Goal: Information Seeking & Learning: Learn about a topic

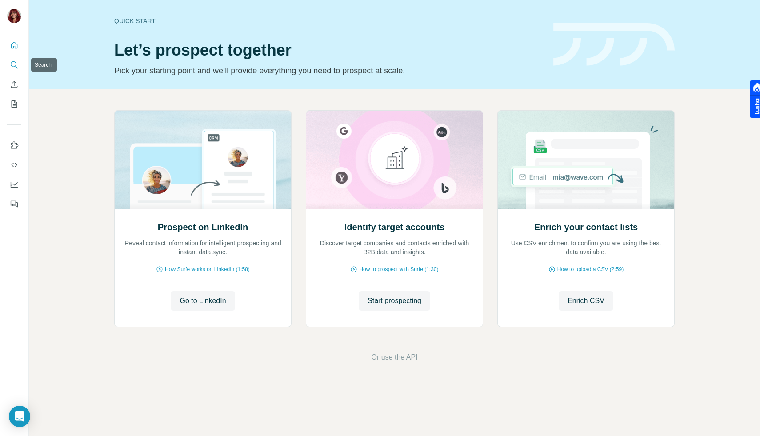
click at [10, 66] on icon "Search" at bounding box center [14, 64] width 9 height 9
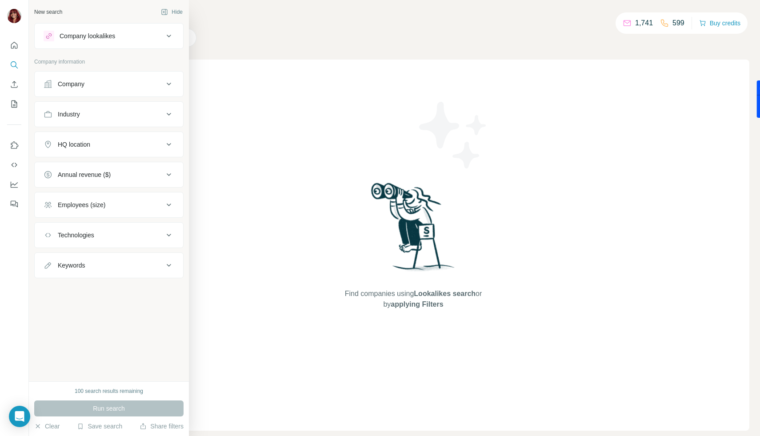
click at [103, 41] on div "Company lookalikes" at bounding box center [104, 36] width 120 height 11
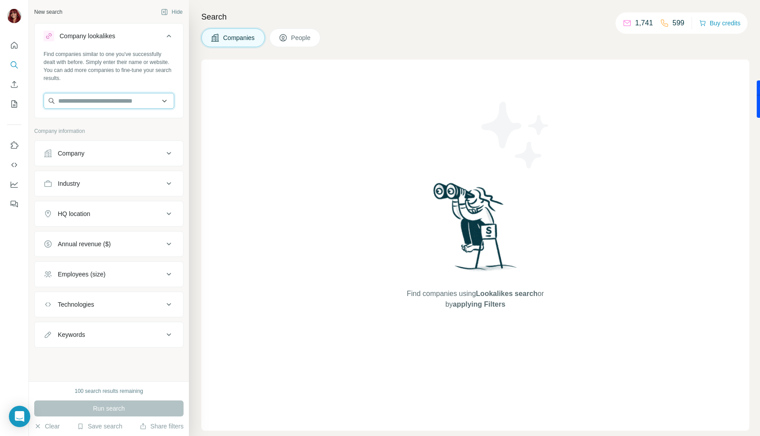
click at [105, 107] on input "text" at bounding box center [109, 101] width 131 height 16
click at [113, 96] on input "text" at bounding box center [109, 101] width 131 height 16
click at [189, 137] on div "Search Companies People Find companies using Lookalikes search or by applying F…" at bounding box center [474, 218] width 571 height 436
click at [172, 149] on icon at bounding box center [169, 153] width 11 height 11
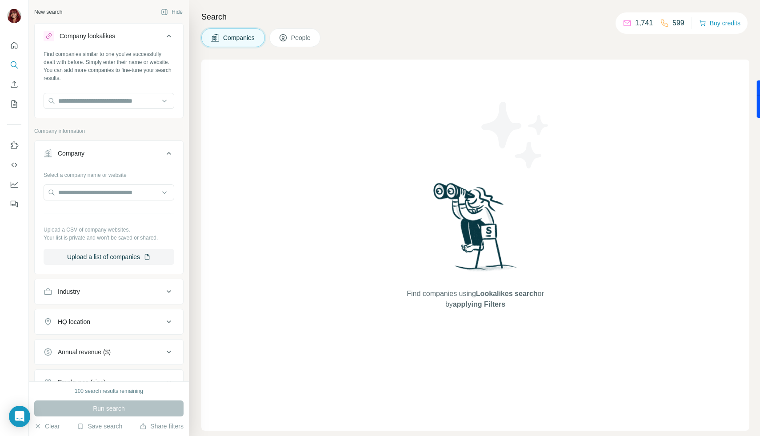
click at [122, 202] on div at bounding box center [109, 194] width 131 height 18
click at [154, 155] on div "Company" at bounding box center [104, 153] width 120 height 9
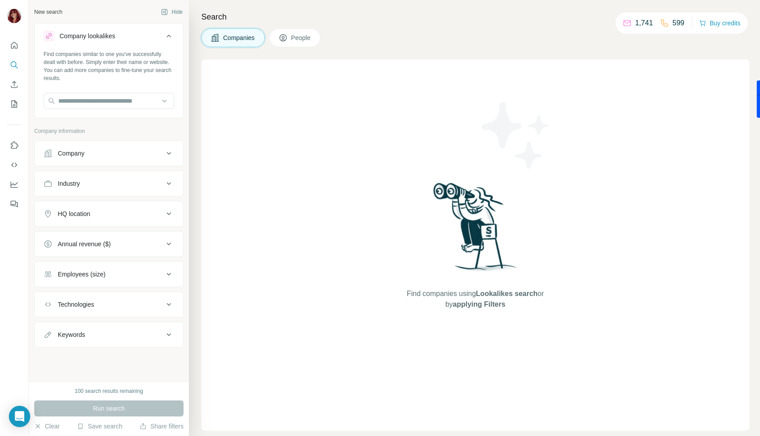
click at [154, 178] on button "Industry" at bounding box center [109, 183] width 149 height 21
click at [137, 205] on input at bounding box center [104, 206] width 110 height 10
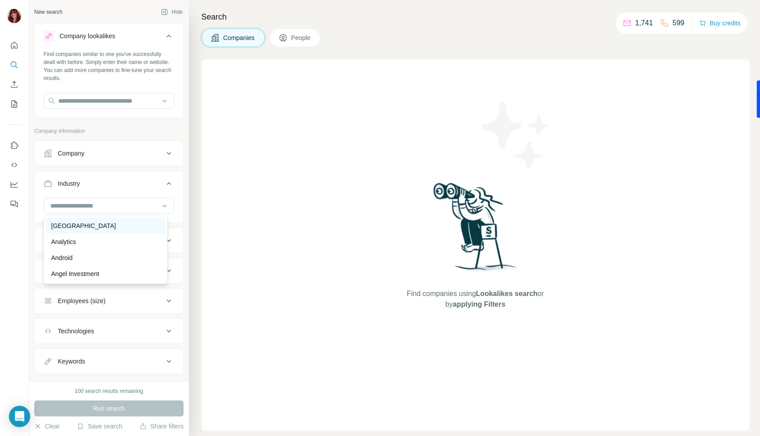
click at [116, 226] on p "[GEOGRAPHIC_DATA]" at bounding box center [83, 225] width 65 height 9
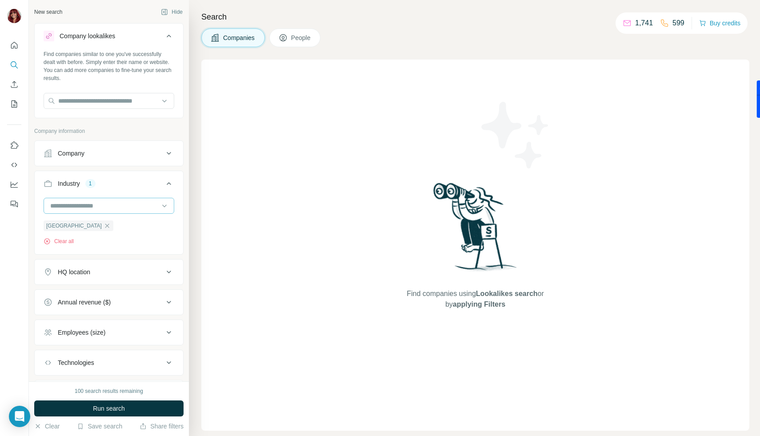
click at [151, 207] on input at bounding box center [104, 206] width 110 height 10
click at [99, 250] on div "Automotive" at bounding box center [105, 245] width 109 height 9
click at [145, 198] on div at bounding box center [104, 205] width 110 height 15
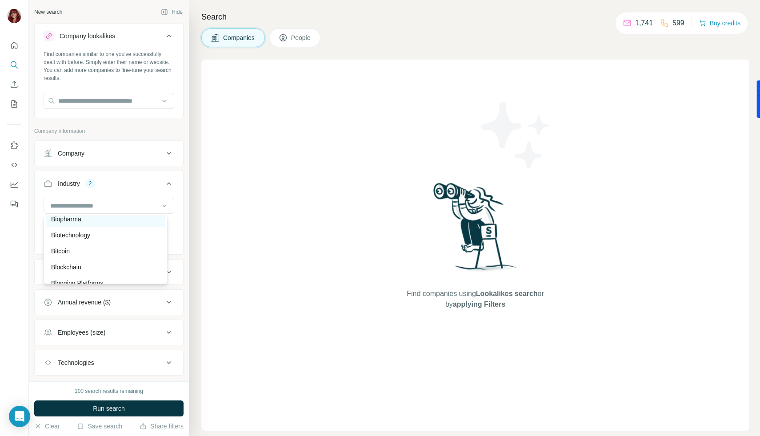
click at [91, 227] on div "Biopharma" at bounding box center [106, 219] width 120 height 16
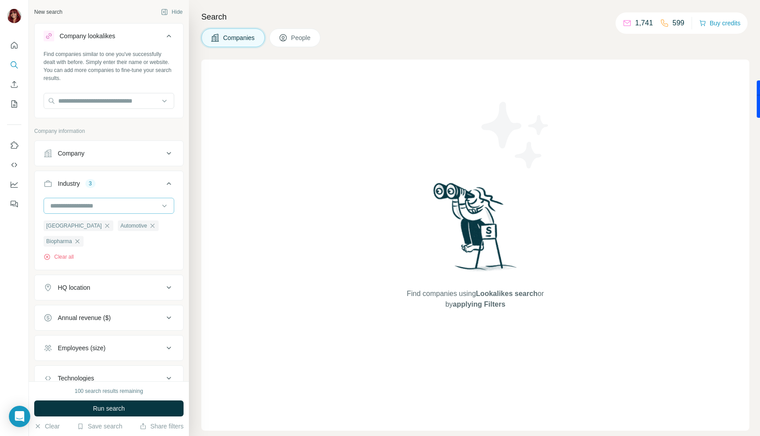
click at [121, 207] on input at bounding box center [104, 206] width 110 height 10
click at [98, 238] on div "Biotechnology" at bounding box center [105, 233] width 109 height 9
click at [118, 204] on input at bounding box center [104, 206] width 110 height 10
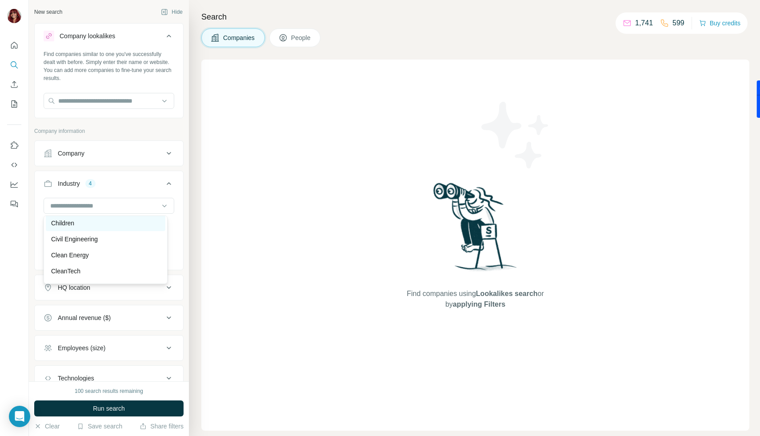
click at [115, 260] on div "Clean Energy" at bounding box center [105, 255] width 109 height 9
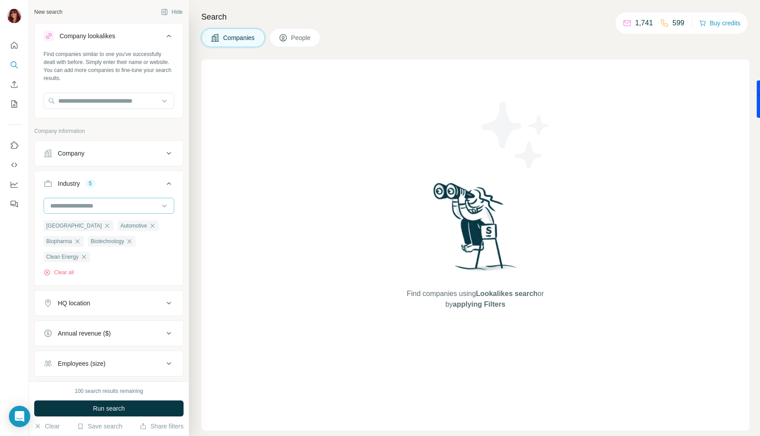
click at [100, 208] on input at bounding box center [104, 206] width 110 height 10
click at [89, 230] on div "Craft Beer" at bounding box center [105, 225] width 109 height 9
click at [119, 207] on input at bounding box center [104, 206] width 110 height 10
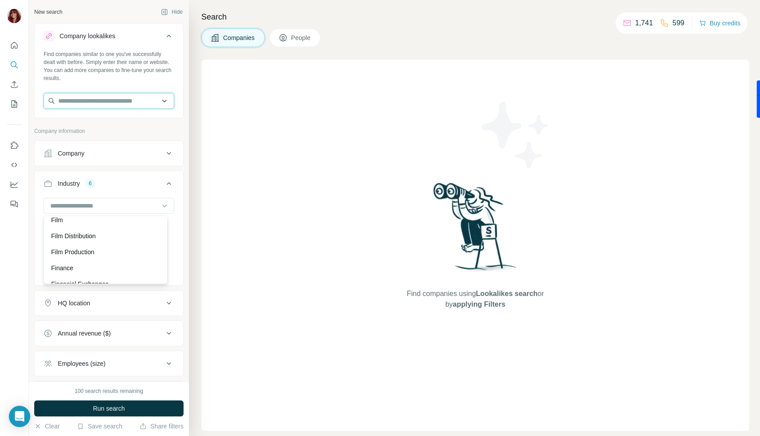
click at [89, 96] on input "text" at bounding box center [109, 101] width 131 height 16
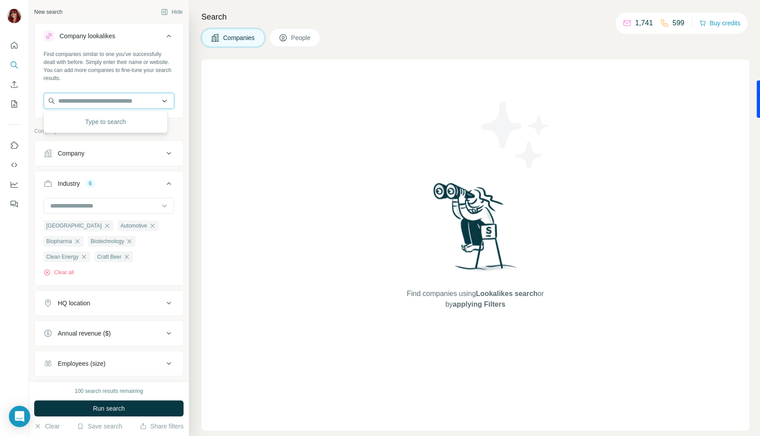
click at [93, 100] on input "text" at bounding box center [109, 101] width 131 height 16
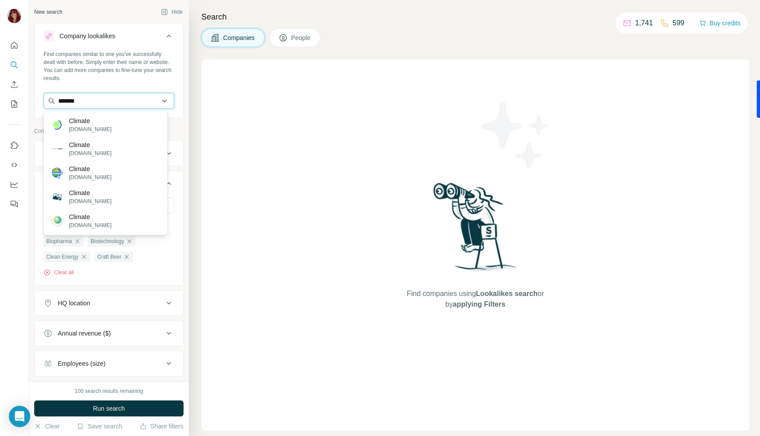
click at [153, 102] on input "*******" at bounding box center [109, 101] width 131 height 16
type input "*"
type input "****"
click at [146, 99] on input "****" at bounding box center [109, 101] width 131 height 16
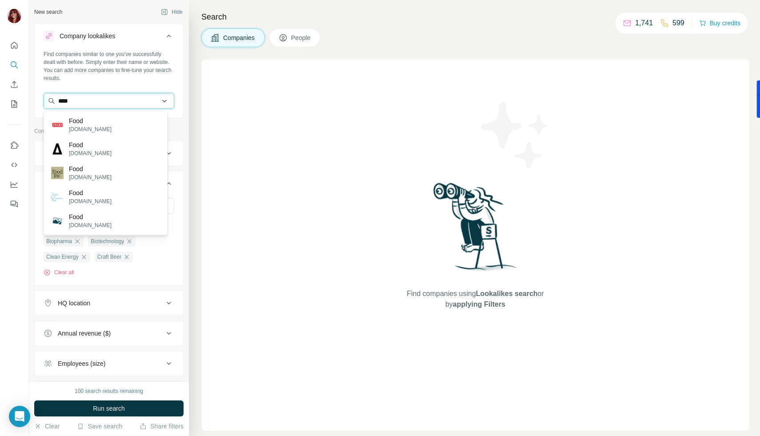
click at [146, 99] on input "****" at bounding box center [109, 101] width 131 height 16
type input "******"
click at [90, 103] on input "******" at bounding box center [109, 101] width 131 height 16
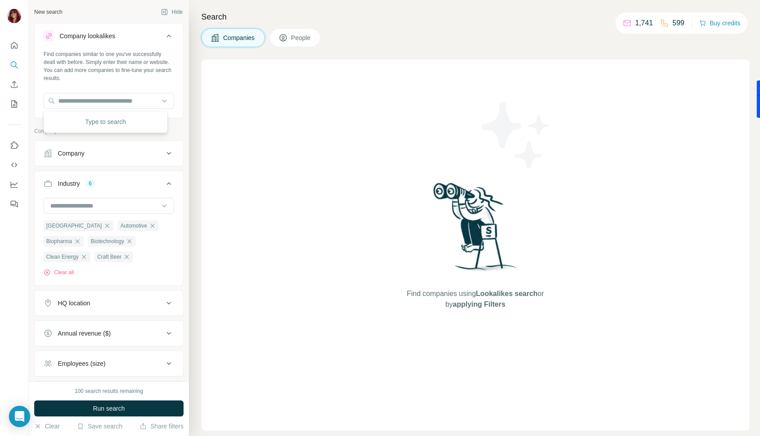
click at [174, 123] on div "Company lookalikes Find companies similar to one you've successfully dealt with…" at bounding box center [108, 230] width 149 height 414
click at [121, 201] on input at bounding box center [104, 206] width 110 height 10
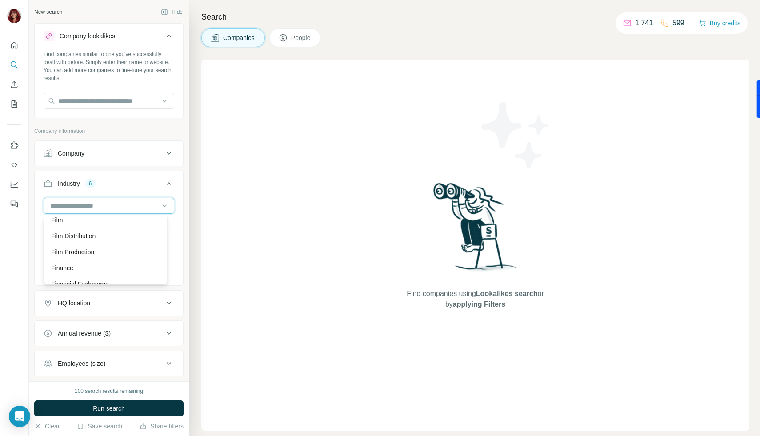
type input "*"
type input "****"
click at [110, 223] on div "Food and Beverage" at bounding box center [105, 225] width 109 height 9
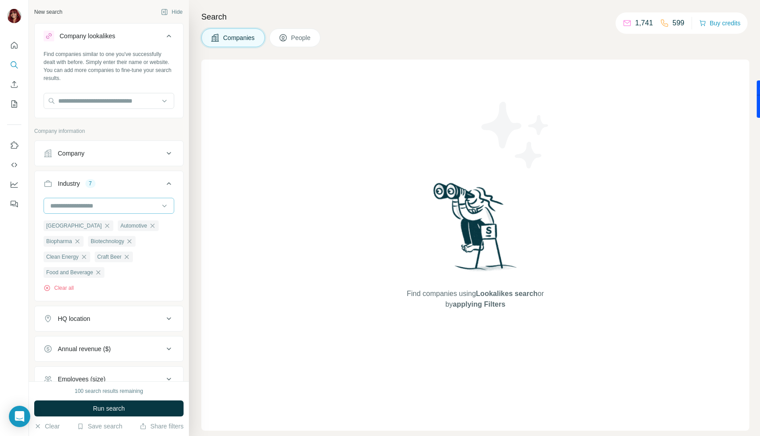
click at [116, 210] on input at bounding box center [104, 206] width 110 height 10
click at [111, 205] on input at bounding box center [104, 206] width 110 height 10
type input "*****"
click at [90, 240] on div "Hospitality" at bounding box center [105, 241] width 109 height 9
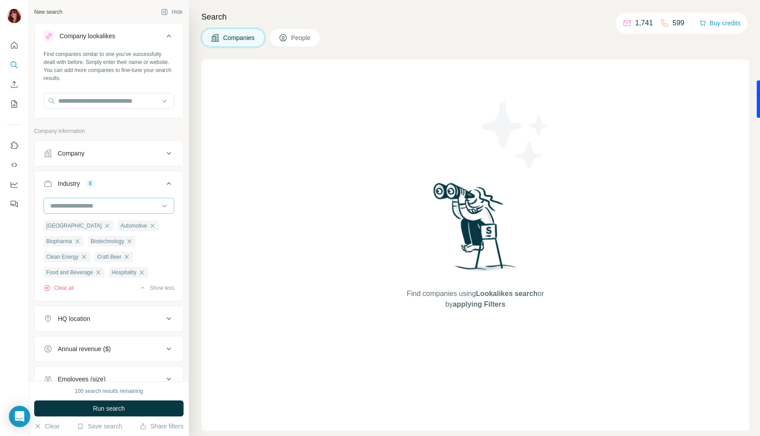
click at [121, 205] on input at bounding box center [104, 206] width 110 height 10
type input "****"
click at [121, 221] on div "Environmental Consulting" at bounding box center [106, 226] width 120 height 16
click at [120, 206] on input at bounding box center [104, 206] width 110 height 10
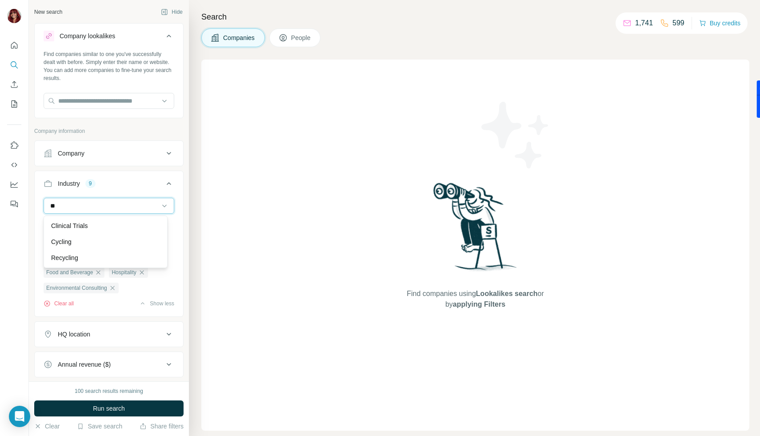
type input "*"
click at [180, 181] on div "New search Hide Company lookalikes Find companies similar to one you've success…" at bounding box center [109, 191] width 160 height 382
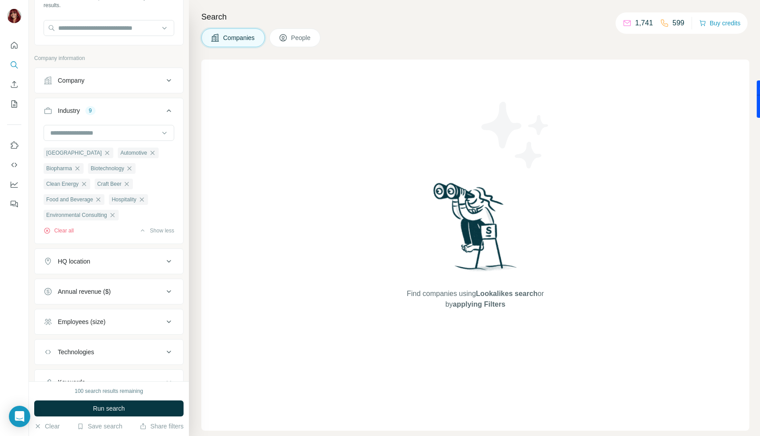
click at [101, 262] on div "HQ location" at bounding box center [104, 261] width 120 height 9
click at [113, 286] on input "text" at bounding box center [109, 284] width 131 height 16
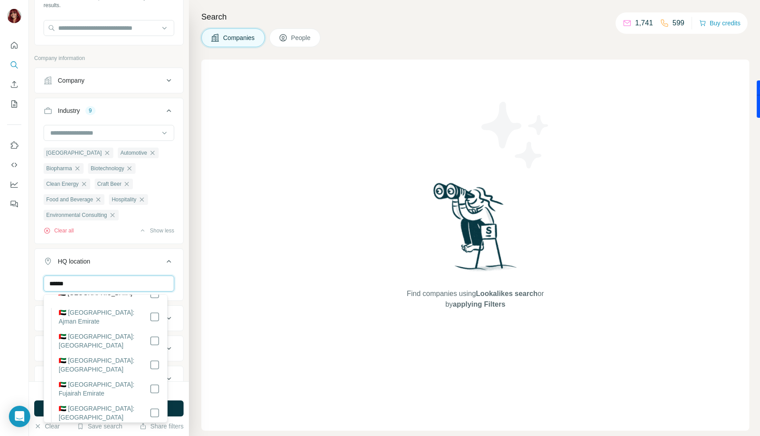
scroll to position [0, 0]
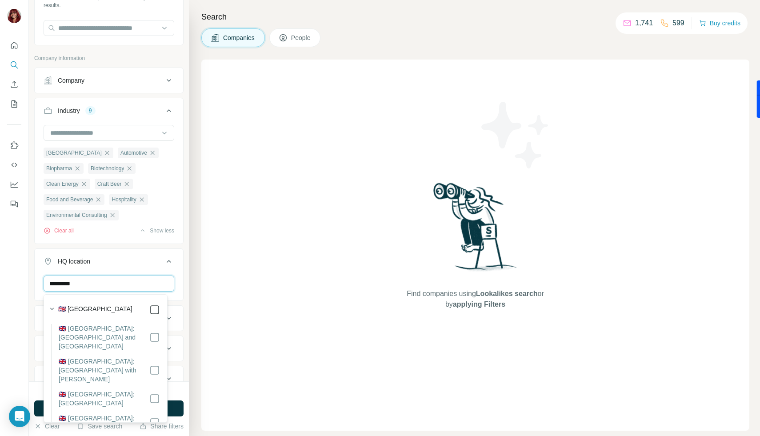
type input "*********"
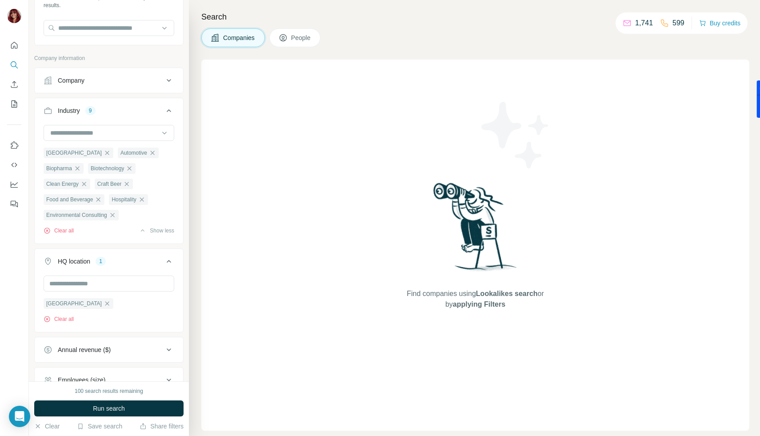
click at [178, 274] on div "New search Hide Company lookalikes Find companies similar to one you've success…" at bounding box center [109, 191] width 160 height 382
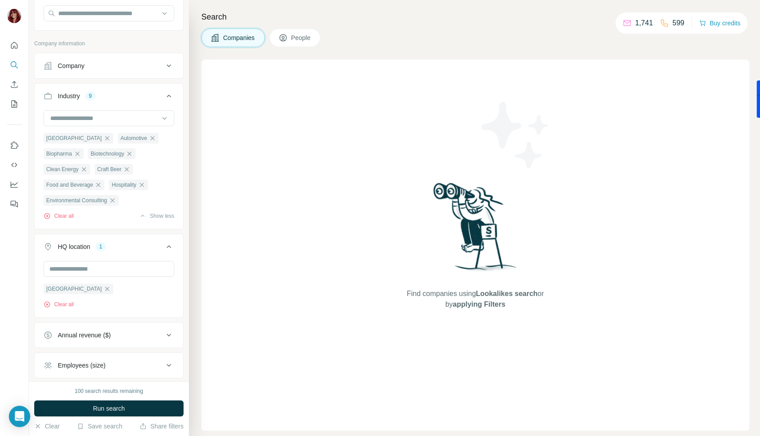
scroll to position [171, 0]
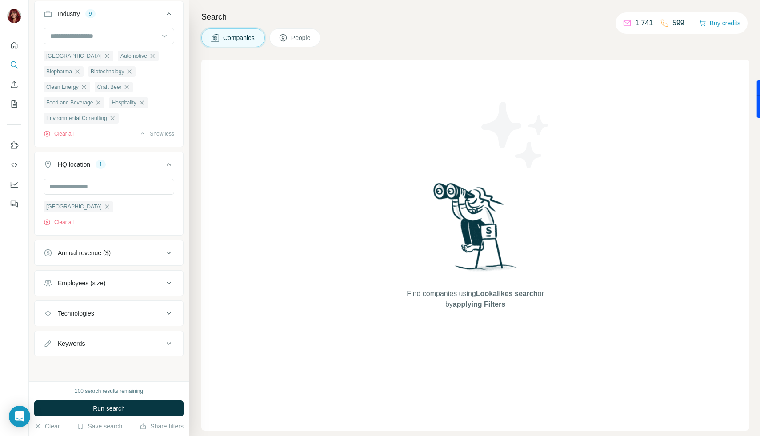
click at [135, 281] on div "Employees (size)" at bounding box center [104, 283] width 120 height 9
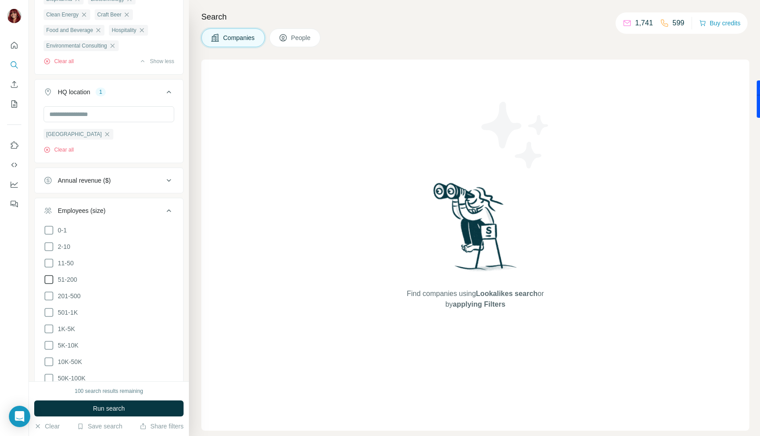
click at [70, 282] on span "51-200" at bounding box center [65, 279] width 23 height 9
click at [51, 294] on icon at bounding box center [49, 296] width 11 height 11
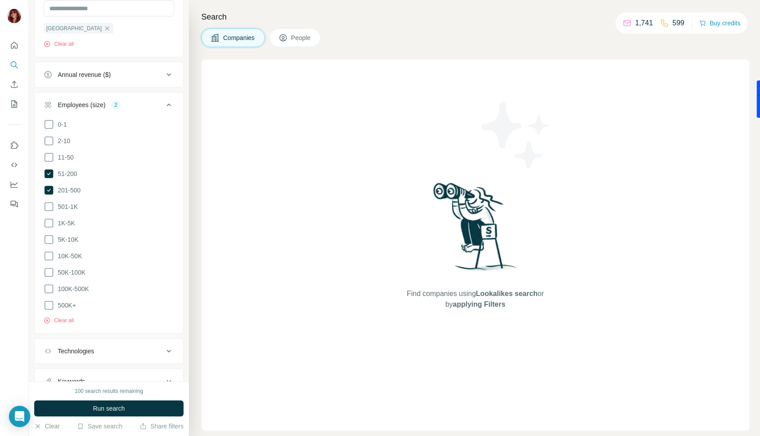
scroll to position [381, 0]
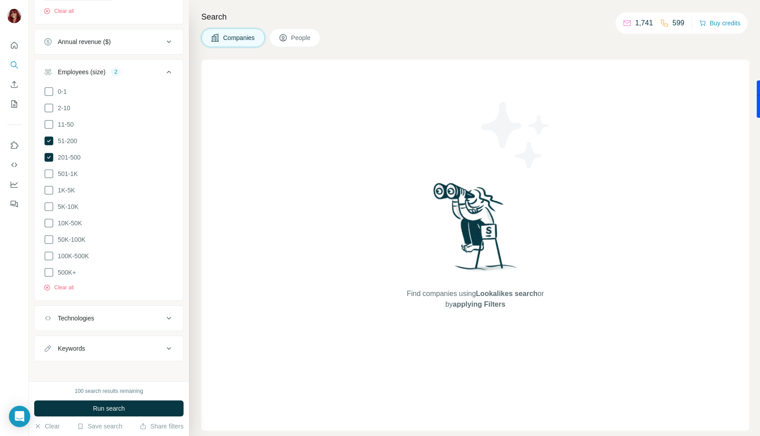
click at [143, 344] on div "Keywords" at bounding box center [104, 348] width 120 height 9
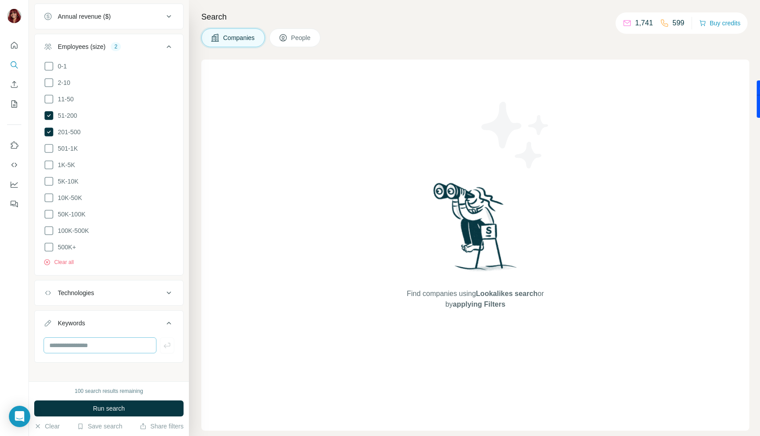
scroll to position [411, 0]
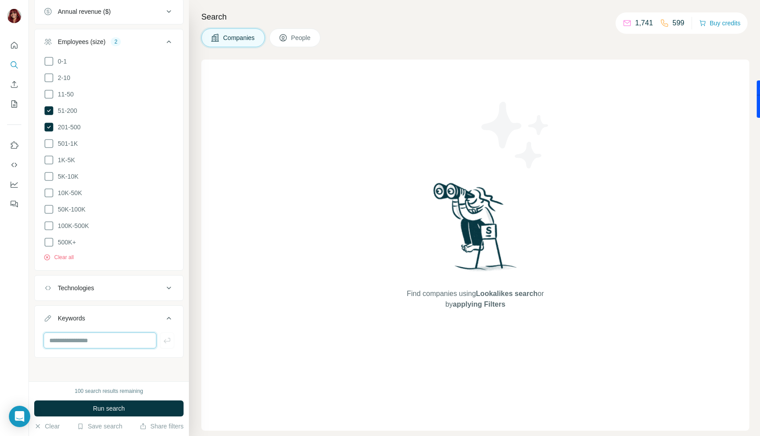
click at [115, 335] on input "text" at bounding box center [100, 341] width 113 height 16
type input "**********"
click at [163, 338] on icon "button" at bounding box center [167, 340] width 9 height 9
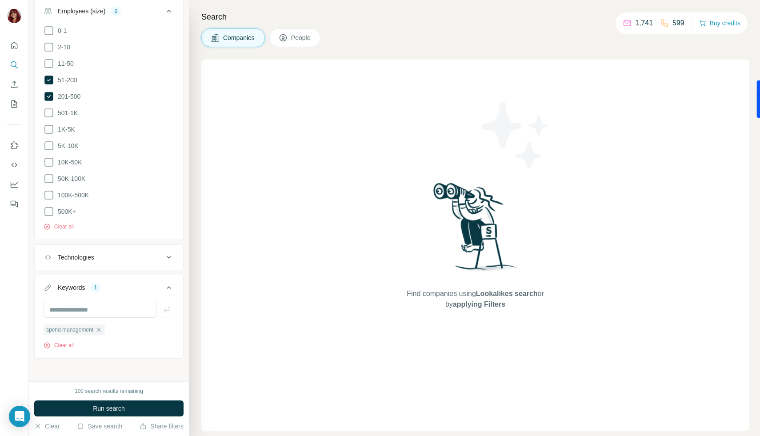
scroll to position [443, 0]
click at [134, 403] on button "Run search" at bounding box center [108, 409] width 149 height 16
click at [101, 328] on icon "button" at bounding box center [99, 329] width 4 height 4
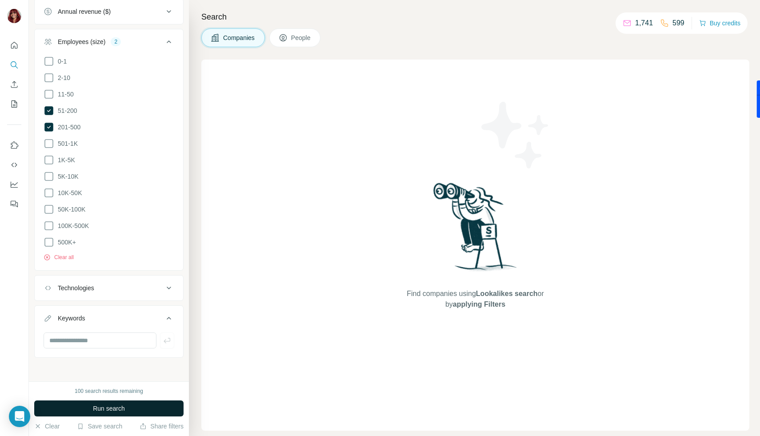
click at [128, 409] on button "Run search" at bounding box center [108, 409] width 149 height 16
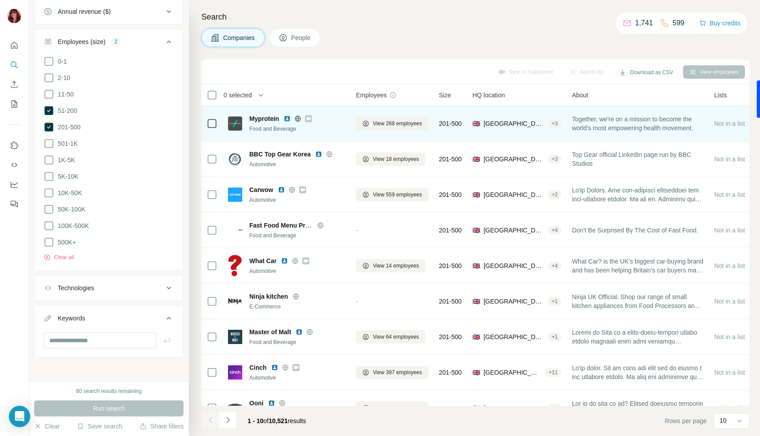
click at [309, 120] on icon at bounding box center [308, 118] width 5 height 3
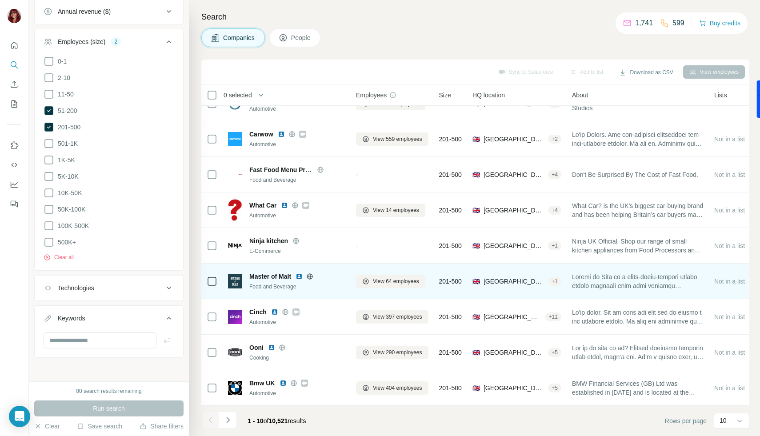
scroll to position [60, 0]
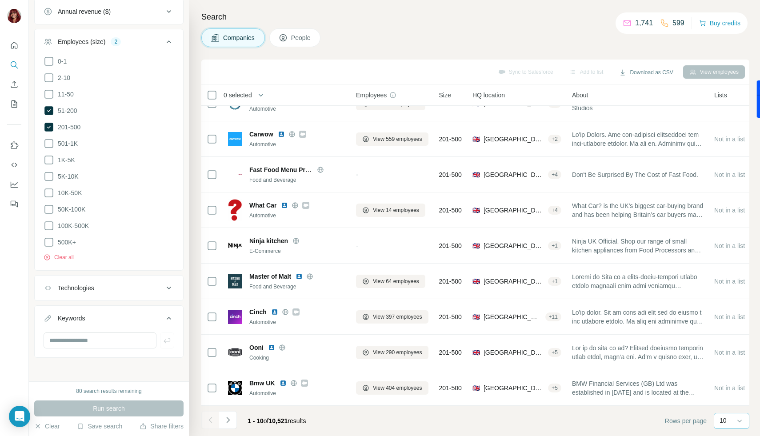
click at [723, 425] on p "10" at bounding box center [723, 420] width 7 height 9
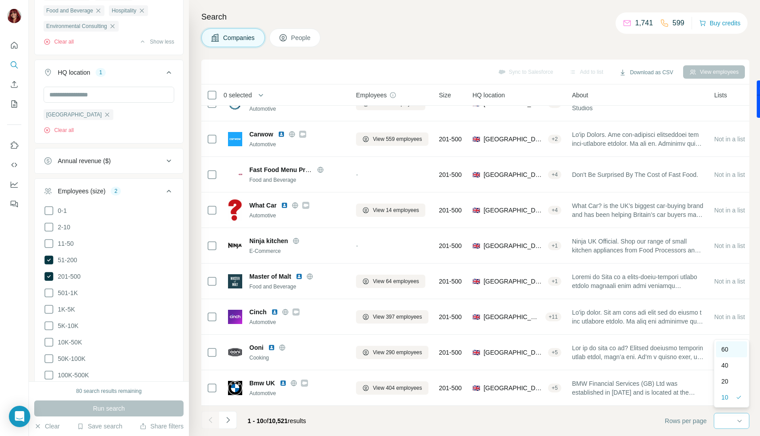
click at [729, 352] on div "60" at bounding box center [732, 349] width 20 height 9
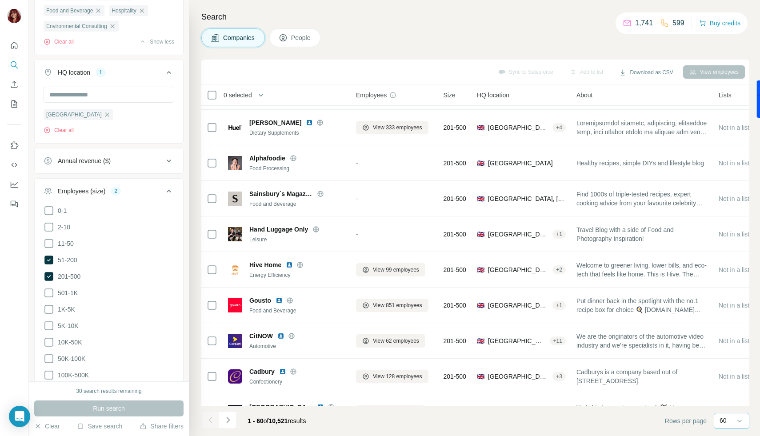
scroll to position [552, 0]
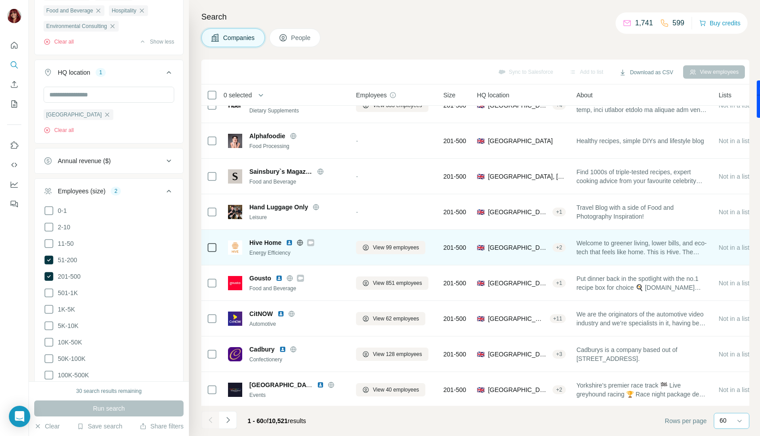
click at [314, 243] on div at bounding box center [310, 242] width 7 height 7
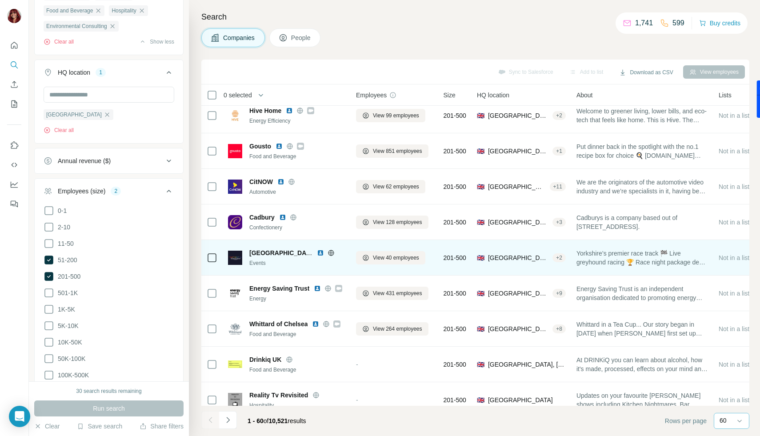
scroll to position [688, 0]
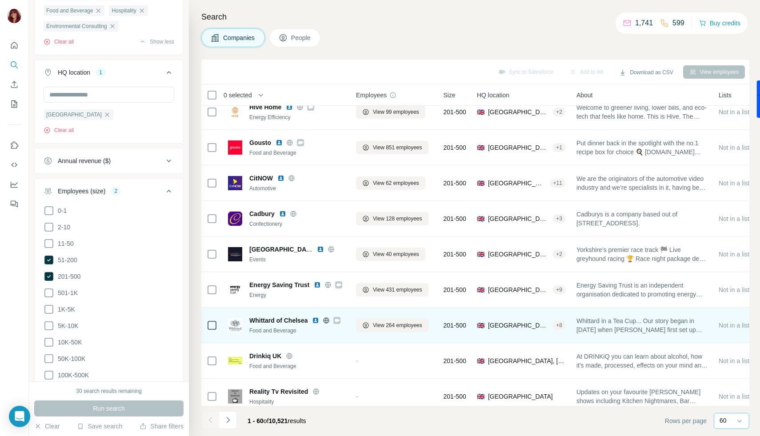
click at [341, 321] on div at bounding box center [337, 320] width 7 height 7
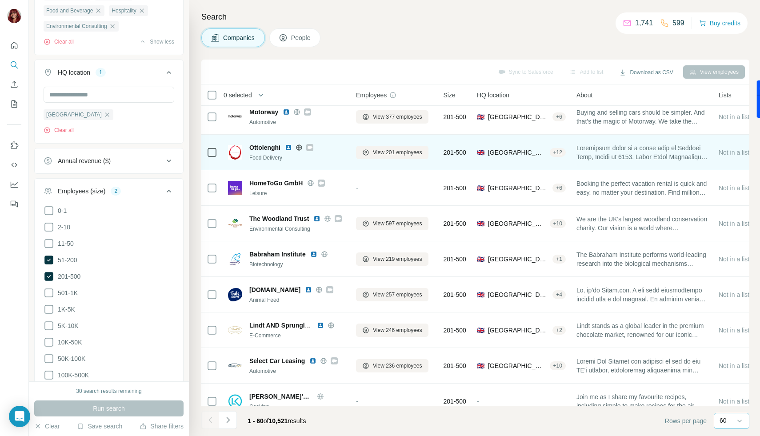
scroll to position [1035, 0]
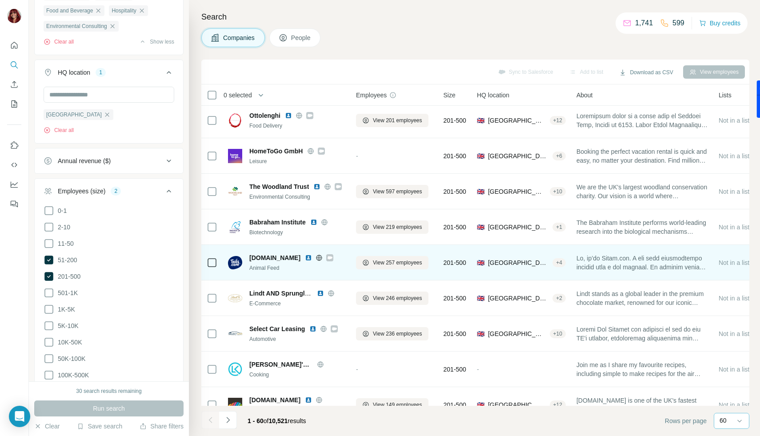
click at [328, 256] on icon at bounding box center [330, 257] width 5 height 3
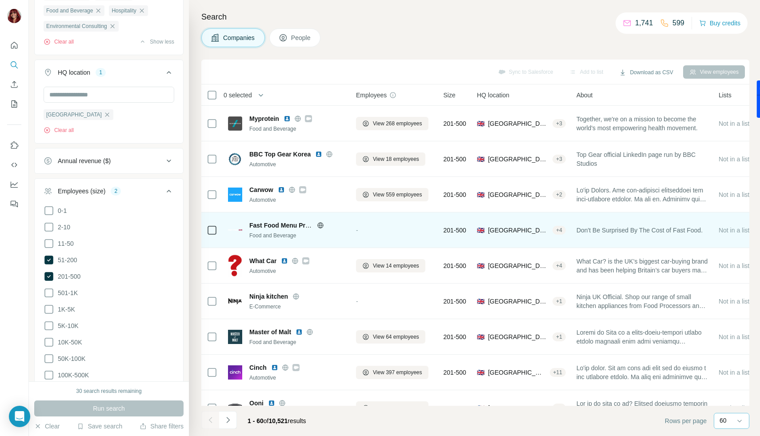
scroll to position [155, 0]
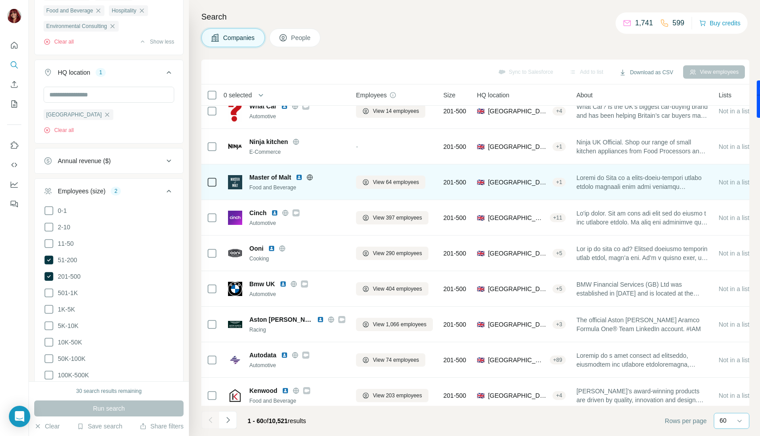
click at [301, 177] on img at bounding box center [299, 177] width 7 height 7
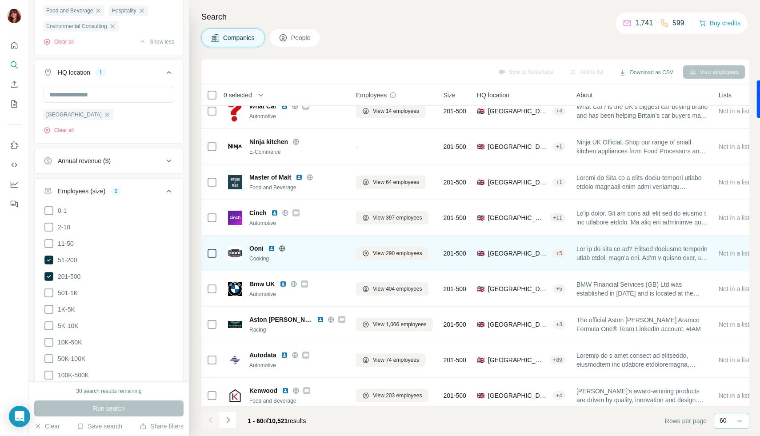
click at [273, 248] on img at bounding box center [271, 248] width 7 height 7
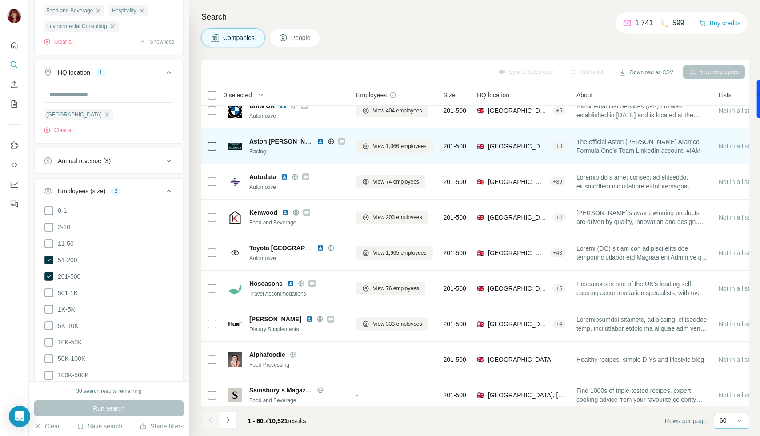
scroll to position [335, 0]
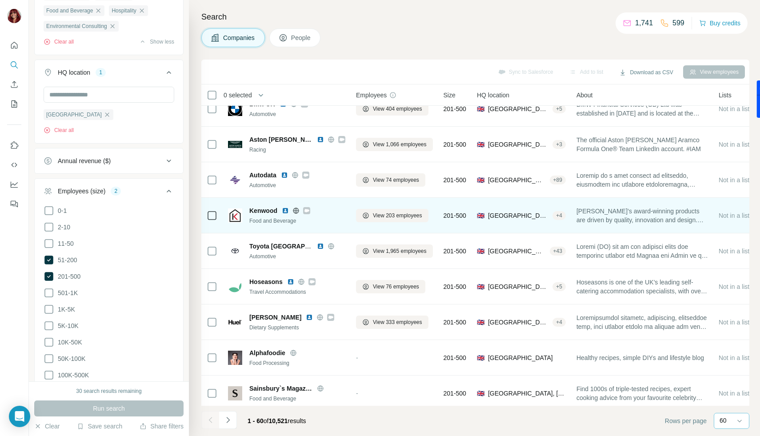
click at [309, 211] on icon at bounding box center [306, 210] width 5 height 7
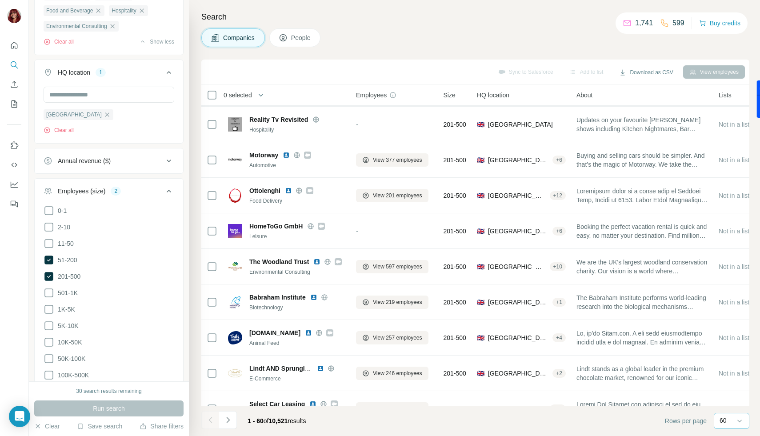
scroll to position [1014, 0]
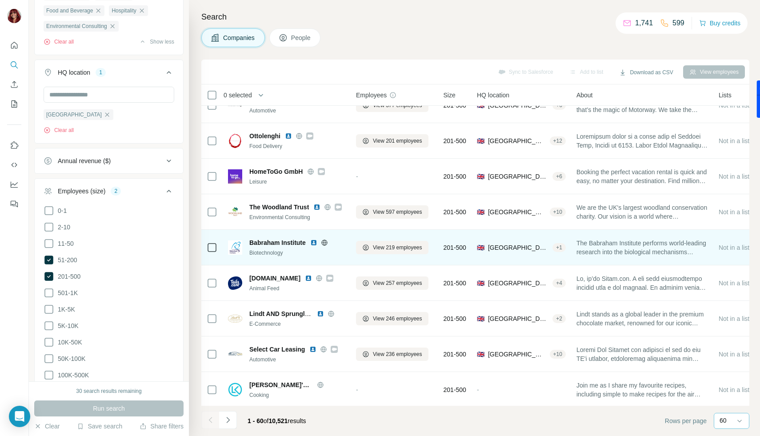
click at [312, 244] on img at bounding box center [313, 242] width 7 height 7
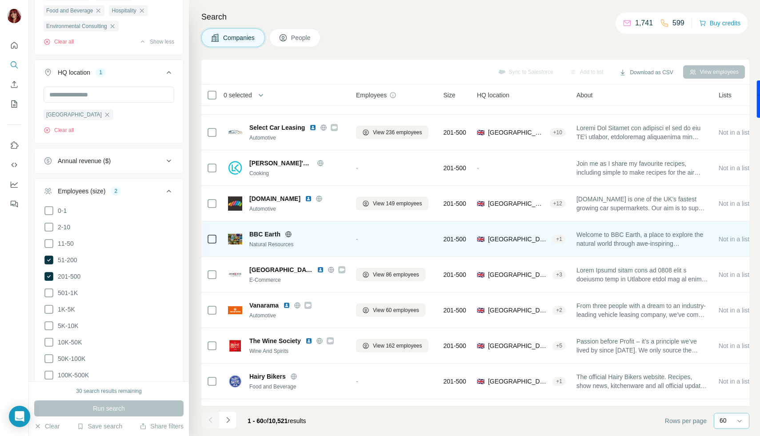
scroll to position [1302, 0]
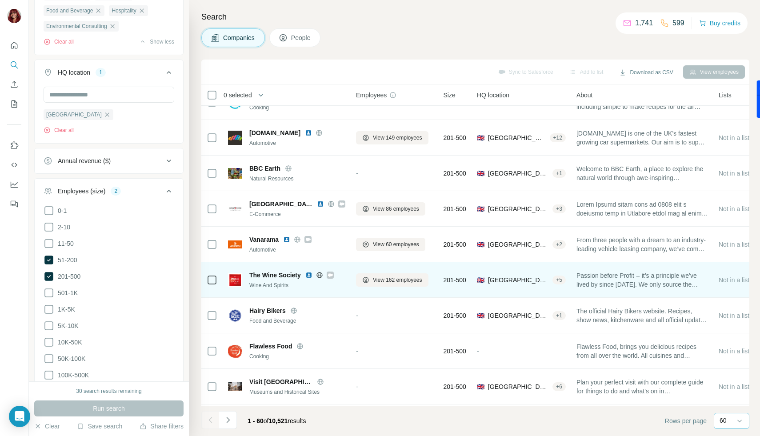
click at [333, 275] on icon at bounding box center [330, 275] width 5 height 3
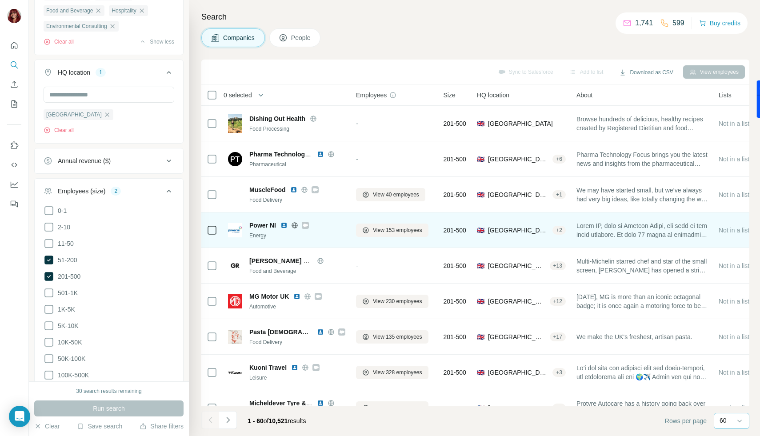
scroll to position [1645, 0]
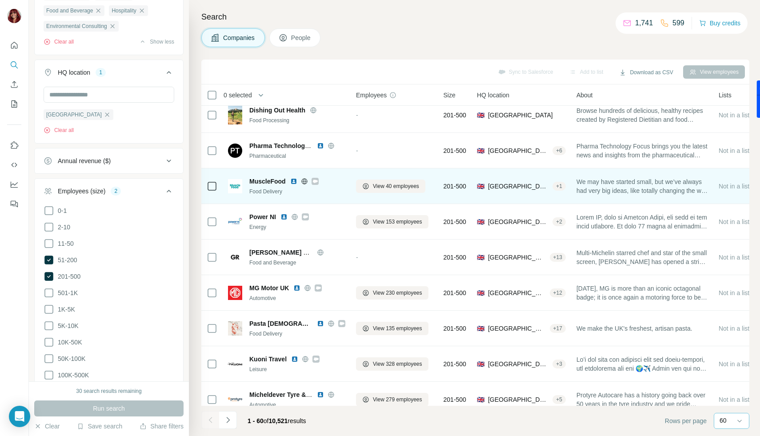
click at [313, 180] on icon at bounding box center [315, 181] width 5 height 7
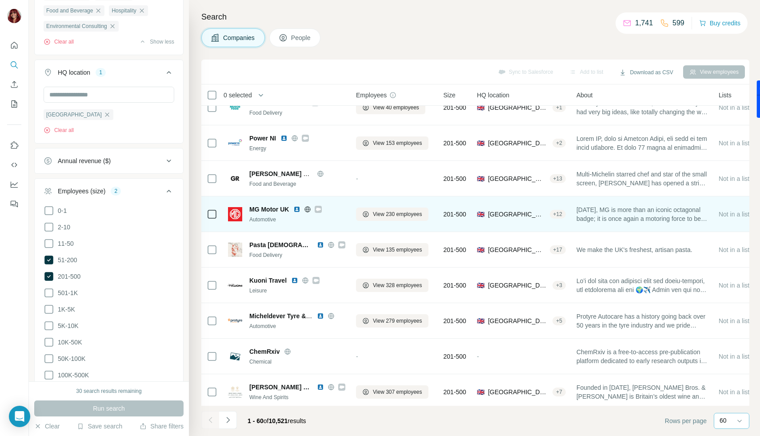
scroll to position [1839, 0]
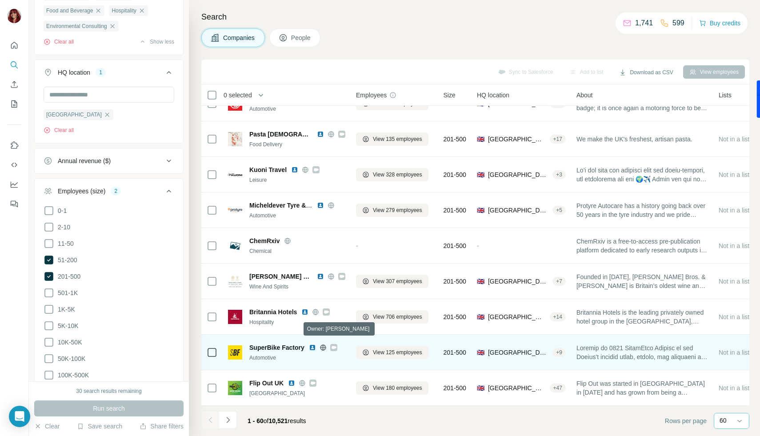
click at [333, 344] on icon at bounding box center [333, 347] width 5 height 7
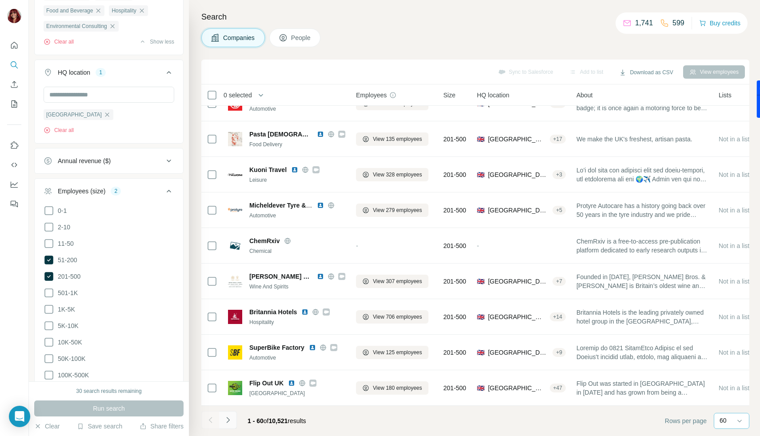
click at [228, 420] on icon "Navigate to next page" at bounding box center [228, 420] width 9 height 9
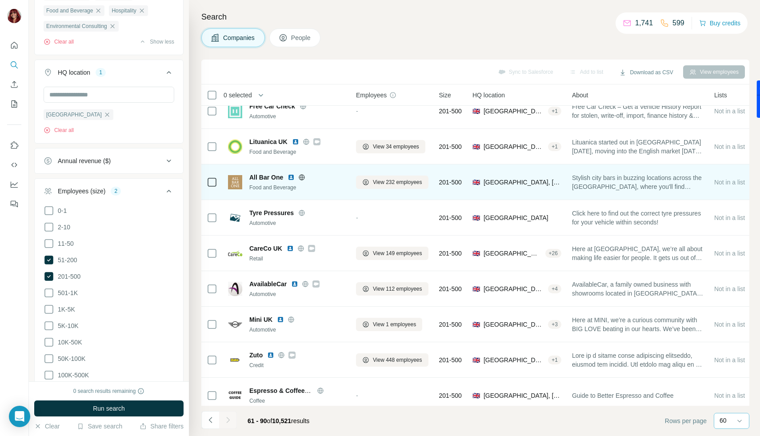
scroll to position [111, 0]
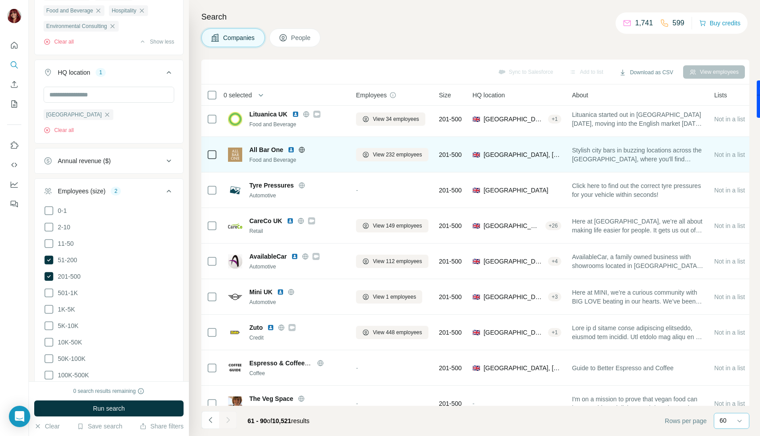
click at [289, 149] on img at bounding box center [291, 149] width 7 height 7
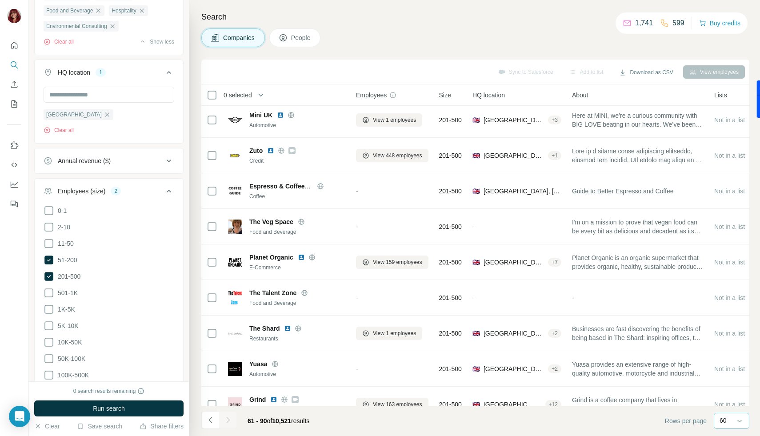
scroll to position [329, 0]
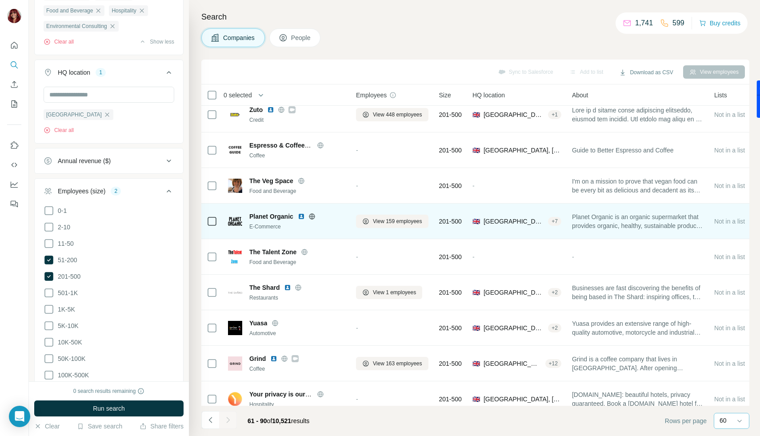
click at [303, 216] on img at bounding box center [301, 216] width 7 height 7
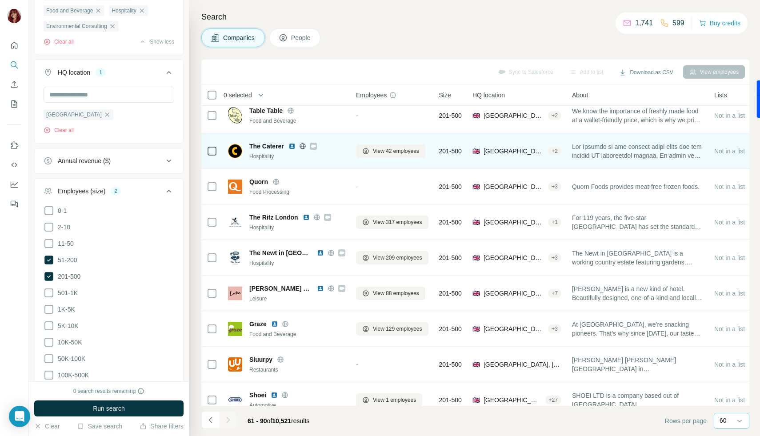
scroll to position [723, 0]
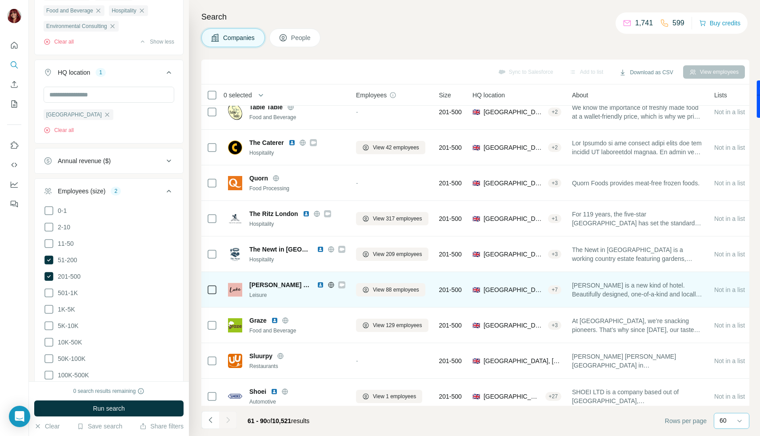
click at [317, 286] on img at bounding box center [320, 285] width 7 height 7
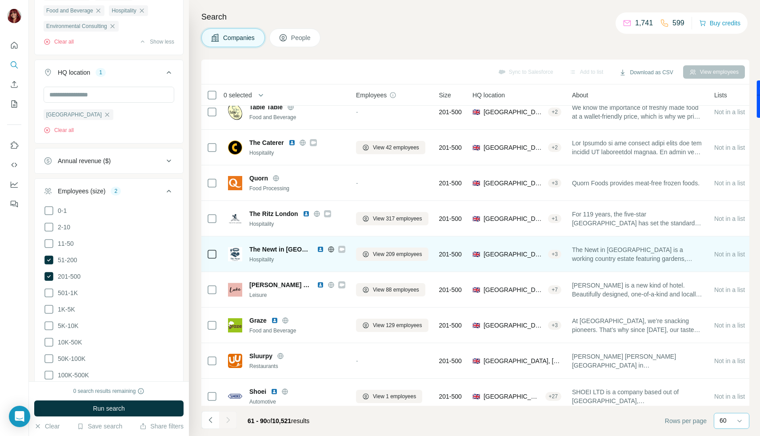
scroll to position [772, 0]
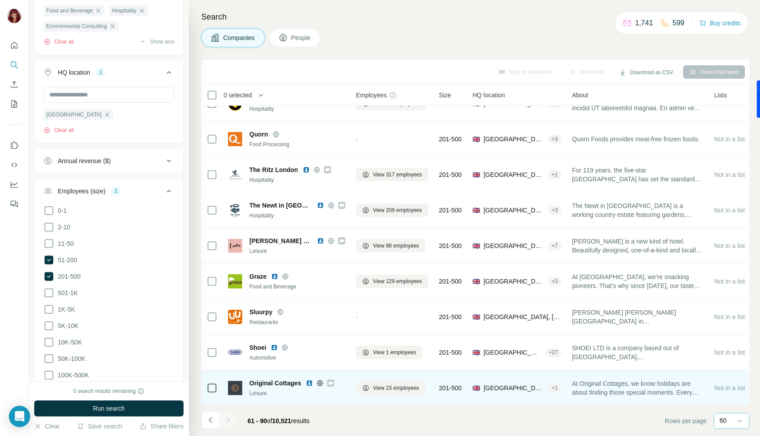
click at [331, 380] on icon at bounding box center [330, 383] width 5 height 7
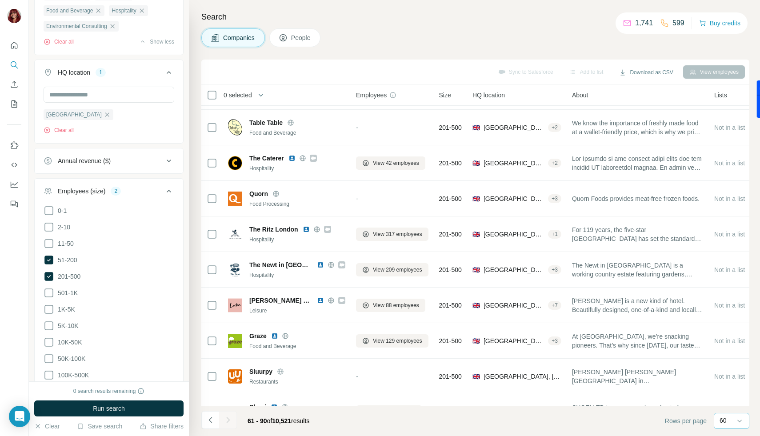
scroll to position [684, 0]
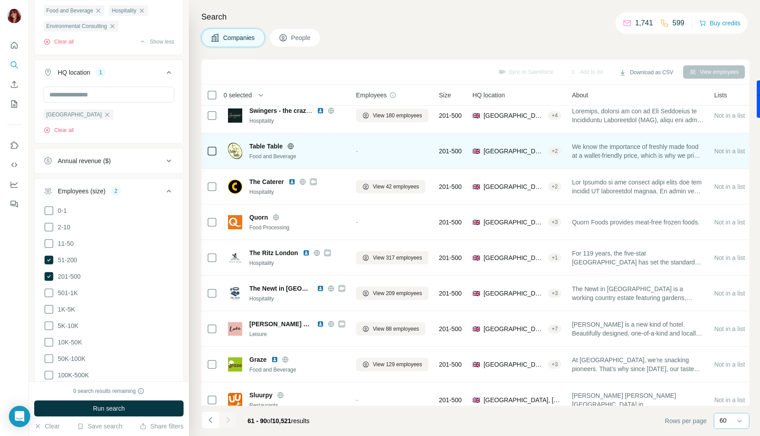
click at [268, 148] on span "Table Table" at bounding box center [265, 146] width 33 height 9
click at [293, 145] on icon at bounding box center [290, 146] width 7 height 7
